Goal: Task Accomplishment & Management: Manage account settings

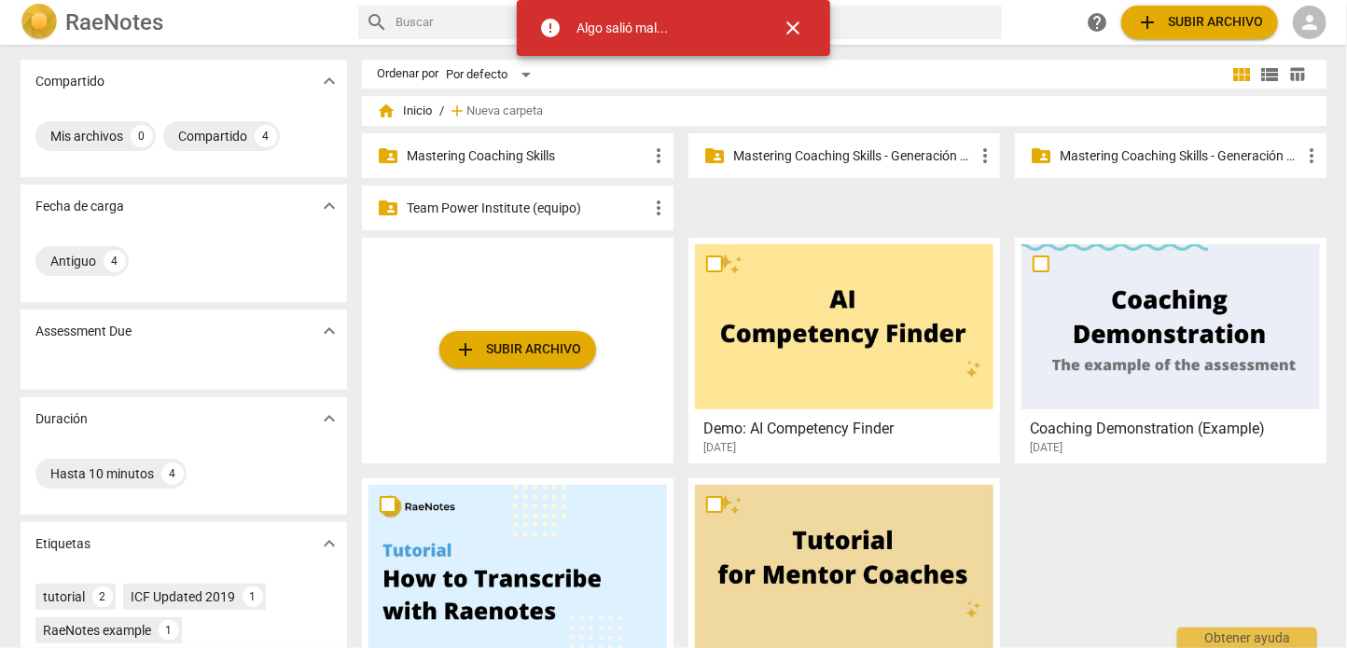
click at [1302, 15] on span "person" at bounding box center [1309, 22] width 22 height 22
click at [1250, 49] on li "Iniciar sesión" at bounding box center [1267, 44] width 117 height 45
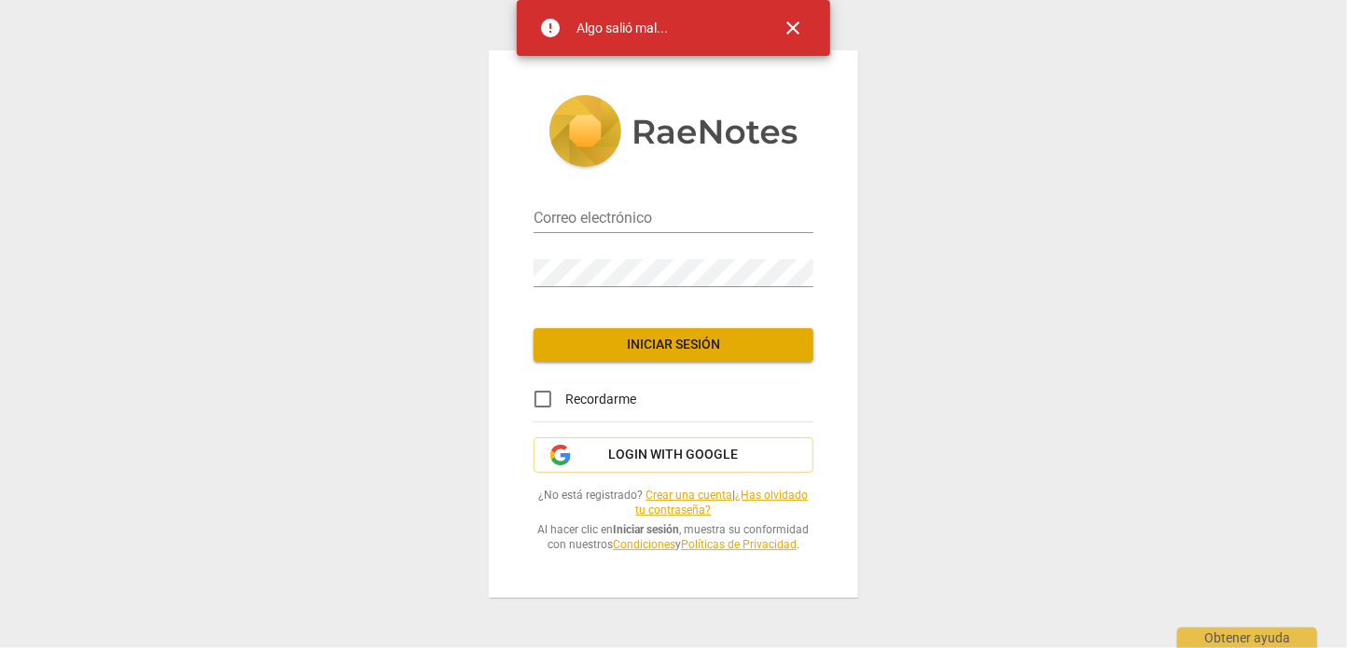
type input "[EMAIL_ADDRESS][DOMAIN_NAME]"
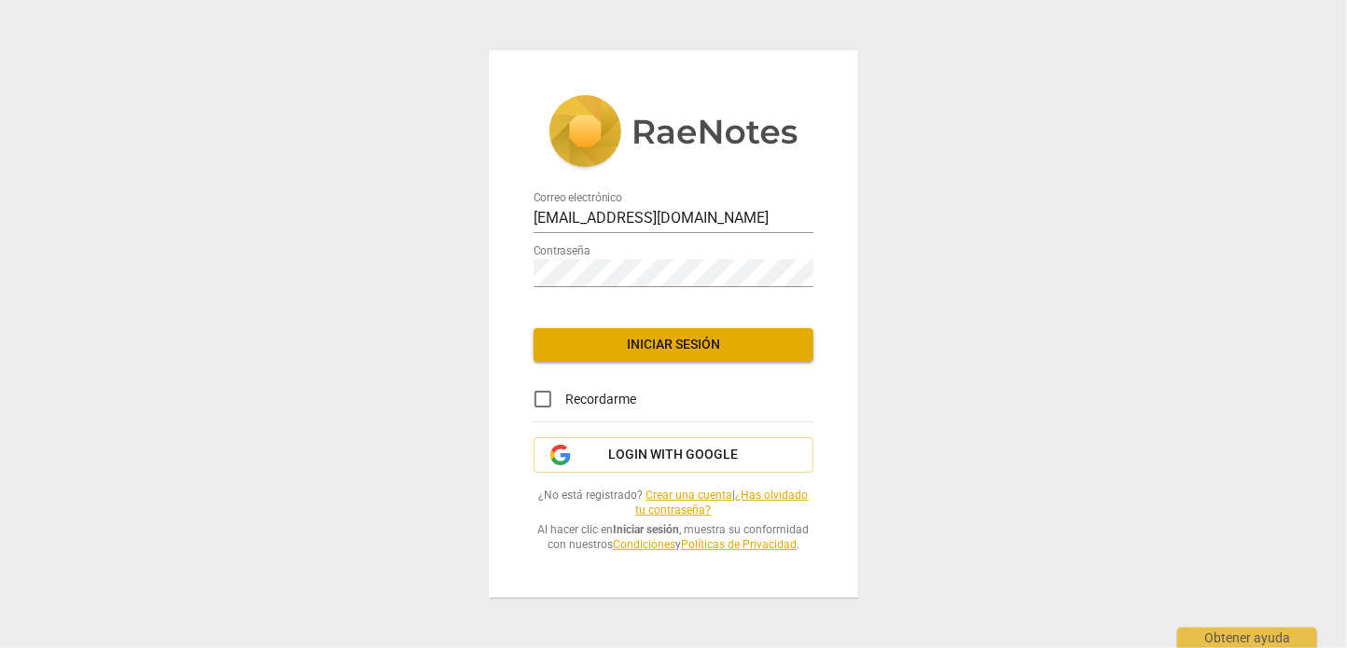
click at [599, 328] on button "Iniciar sesión" at bounding box center [674, 345] width 280 height 34
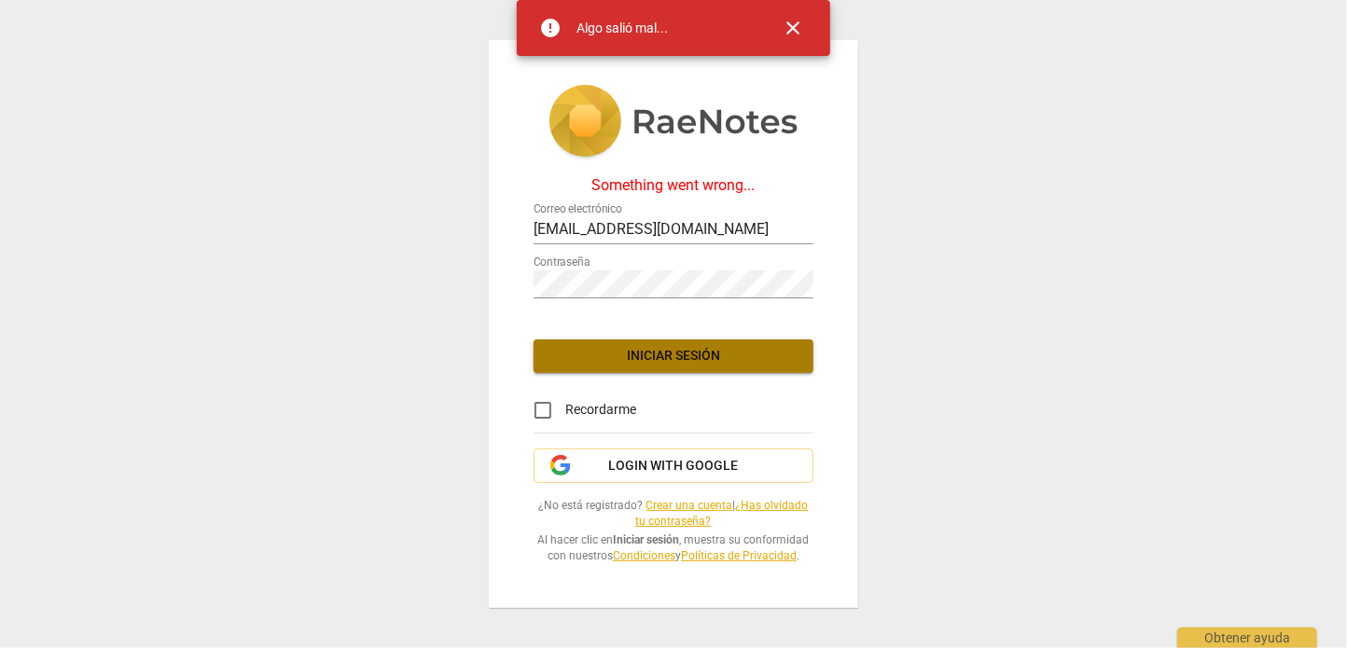
click at [599, 347] on span "Iniciar sesión" at bounding box center [673, 356] width 250 height 19
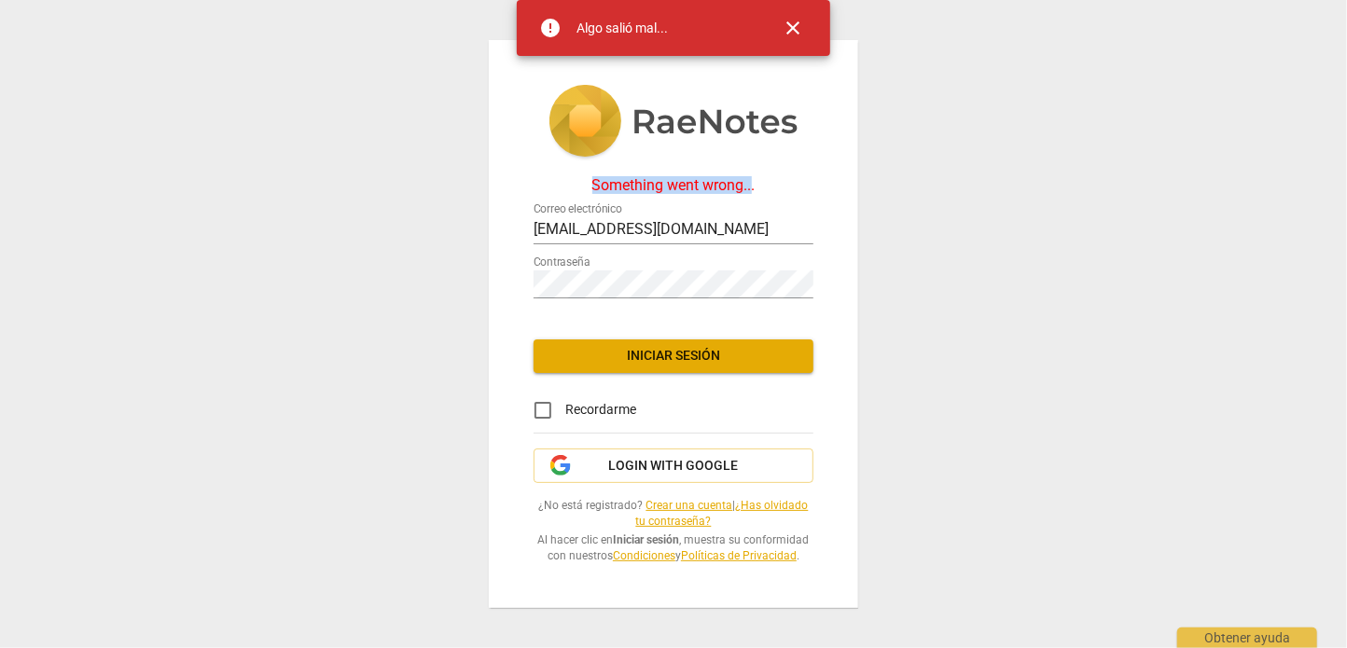
drag, startPoint x: 588, startPoint y: 181, endPoint x: 757, endPoint y: 174, distance: 169.9
click at [757, 177] on div "Something went wrong..." at bounding box center [674, 185] width 280 height 17
click at [764, 177] on div "Something went wrong..." at bounding box center [674, 185] width 280 height 17
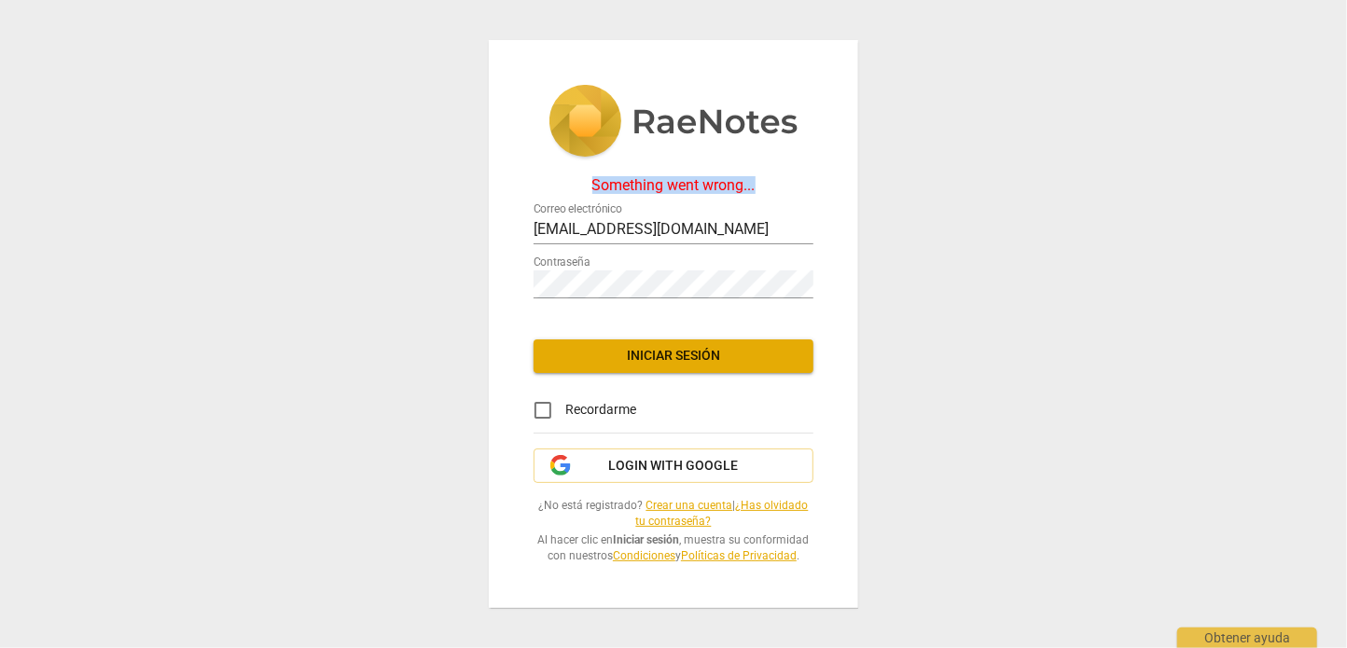
drag, startPoint x: 764, startPoint y: 172, endPoint x: 588, endPoint y: 167, distance: 176.3
click at [588, 177] on div "Something went wrong..." at bounding box center [674, 185] width 280 height 17
copy div "Something went wrong..."
